Goal: Navigation & Orientation: Find specific page/section

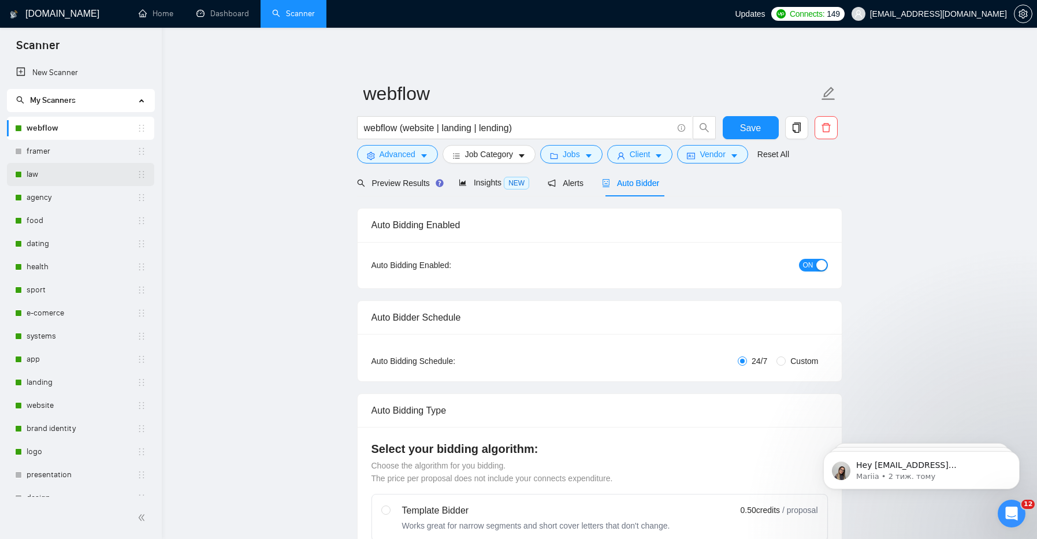
click at [56, 174] on link "law" at bounding box center [82, 174] width 110 height 23
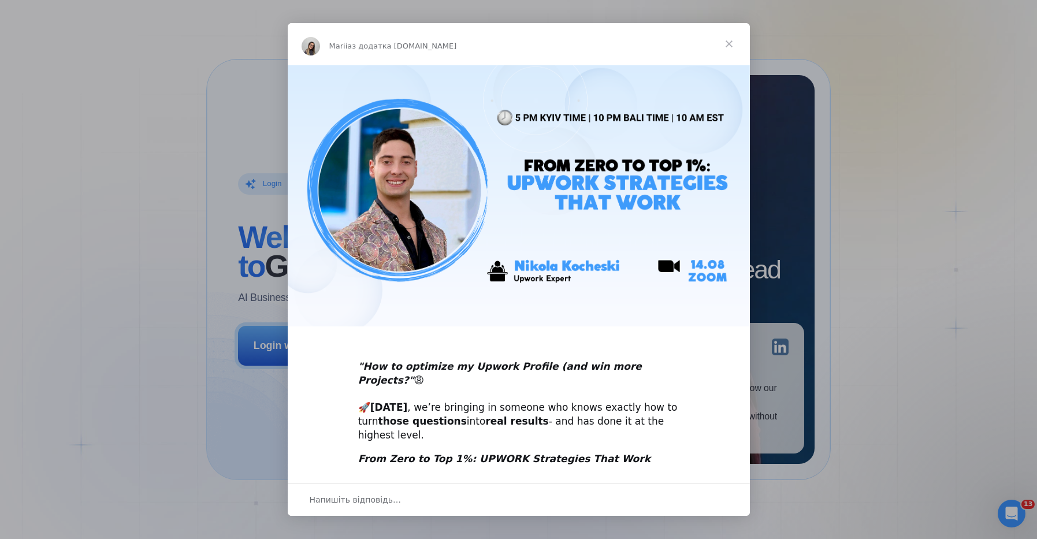
click at [728, 43] on span "Закрити" at bounding box center [729, 44] width 42 height 42
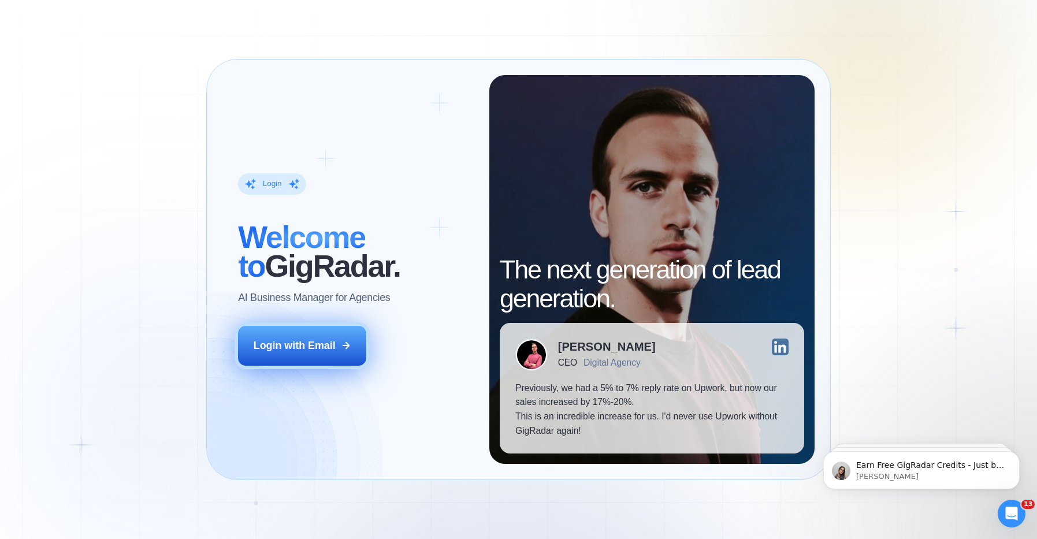
click at [286, 355] on button "Login with Email" at bounding box center [302, 346] width 128 height 40
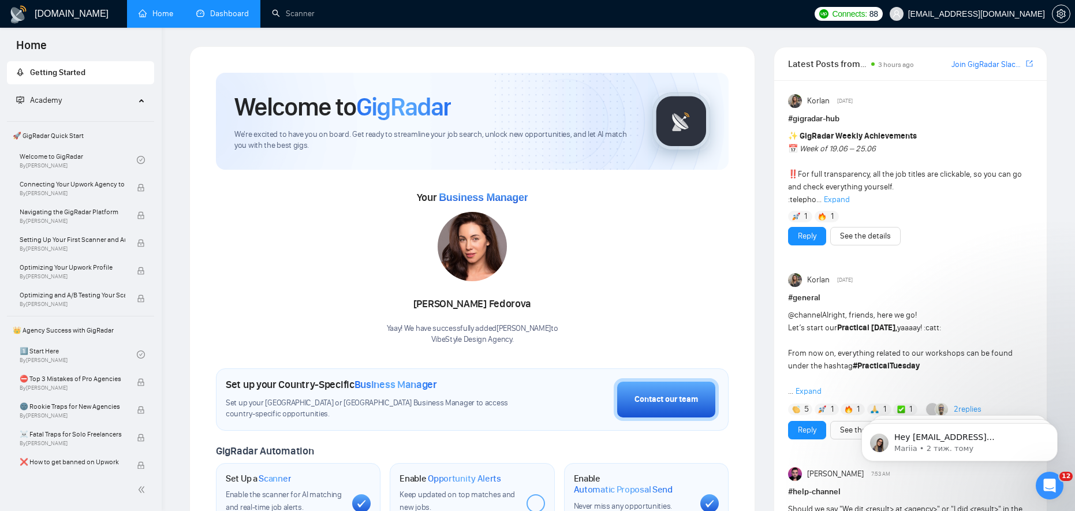
click at [236, 27] on li "Dashboard" at bounding box center [223, 14] width 76 height 28
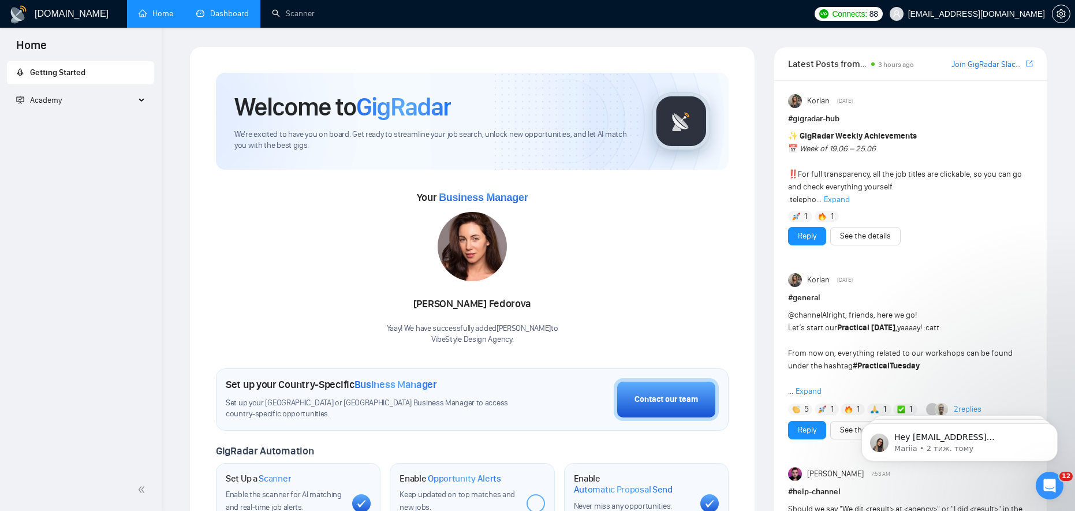
click at [238, 17] on link "Dashboard" at bounding box center [222, 14] width 53 height 10
